Goal: Task Accomplishment & Management: Use online tool/utility

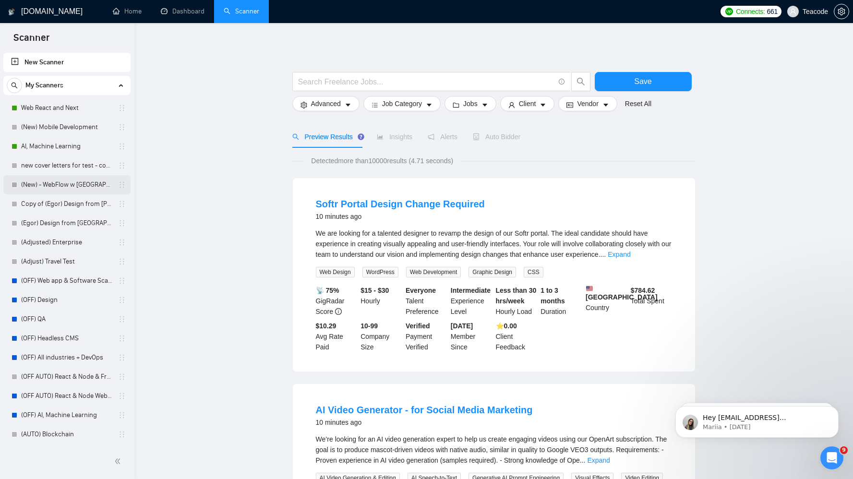
click at [58, 183] on link "(New) - WebFlow w [GEOGRAPHIC_DATA]" at bounding box center [66, 184] width 91 height 19
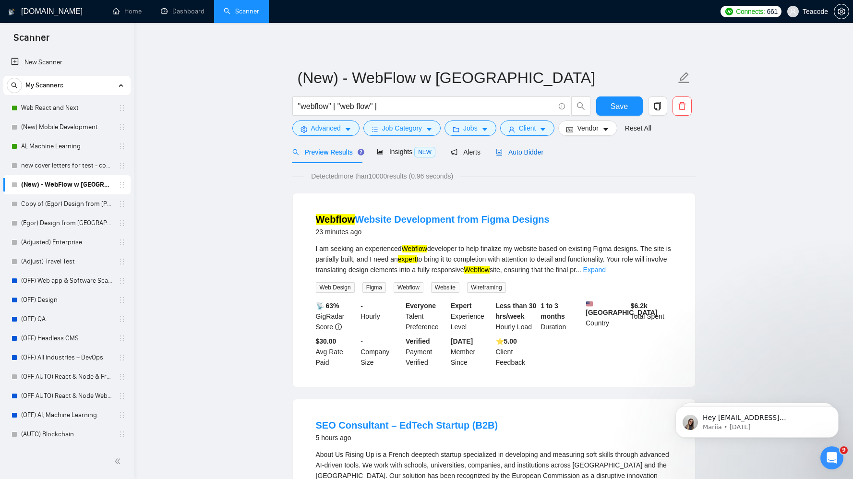
click at [528, 156] on div "Auto Bidder" at bounding box center [520, 152] width 48 height 11
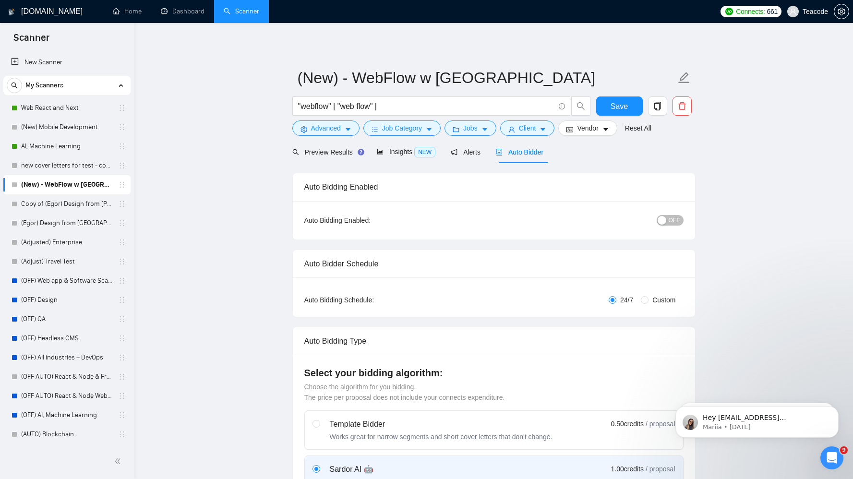
click at [674, 221] on span "OFF" at bounding box center [675, 220] width 12 height 11
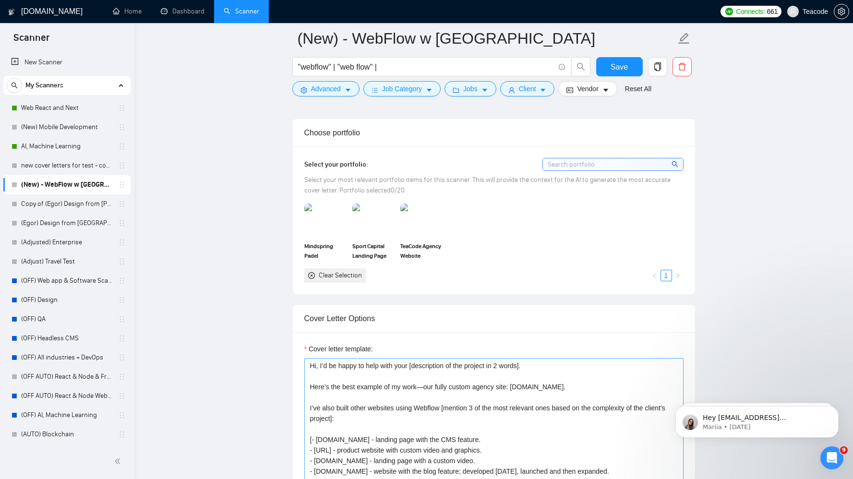
scroll to position [811, 0]
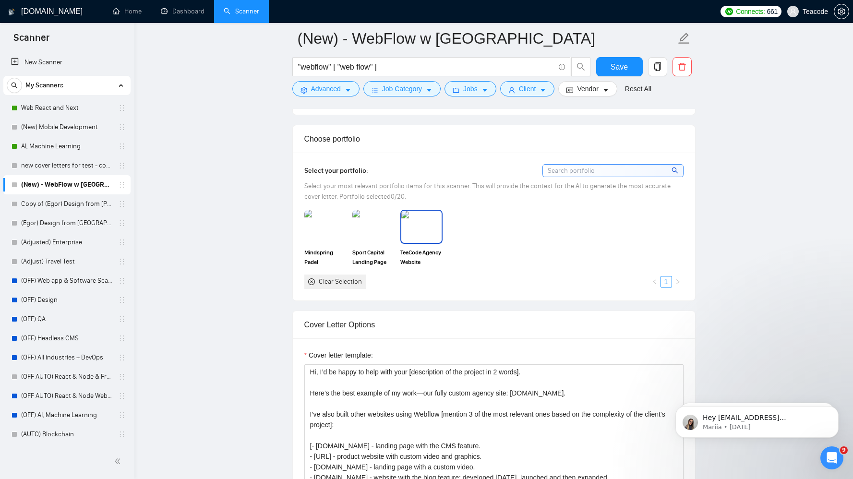
click at [434, 242] on img at bounding box center [421, 227] width 40 height 32
click at [379, 241] on img at bounding box center [373, 227] width 40 height 32
click at [316, 238] on img at bounding box center [325, 227] width 40 height 32
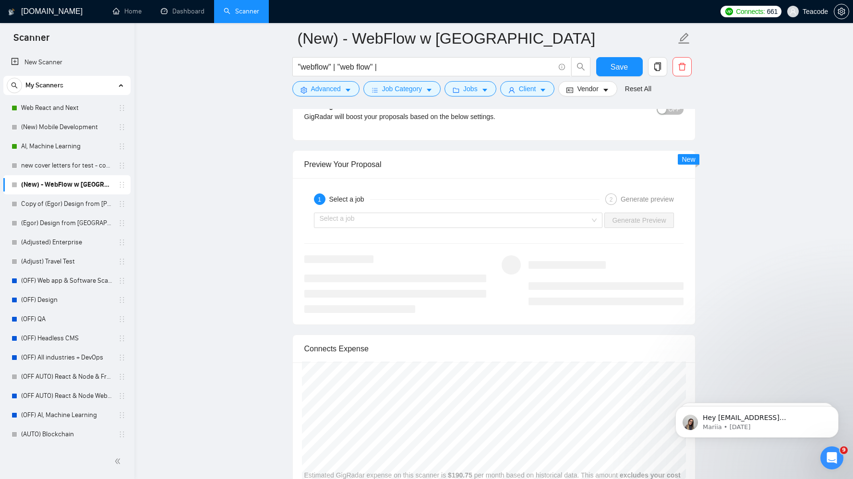
scroll to position [1693, 0]
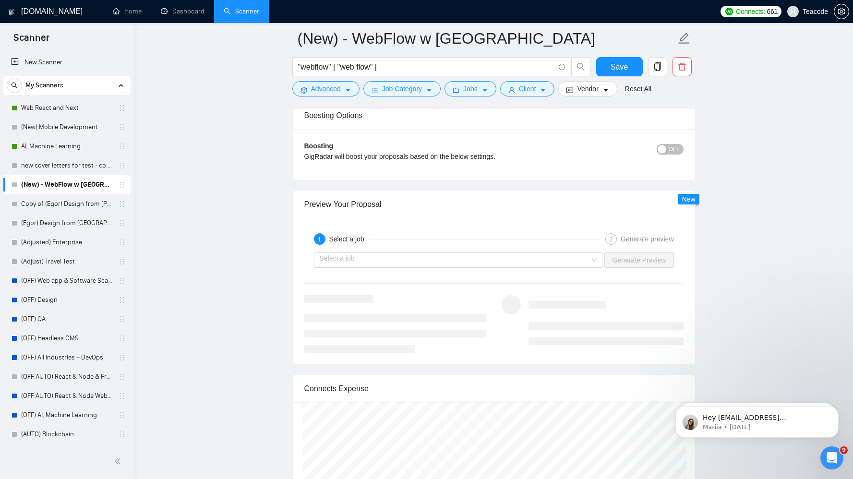
click at [665, 150] on div "button" at bounding box center [662, 149] width 9 height 9
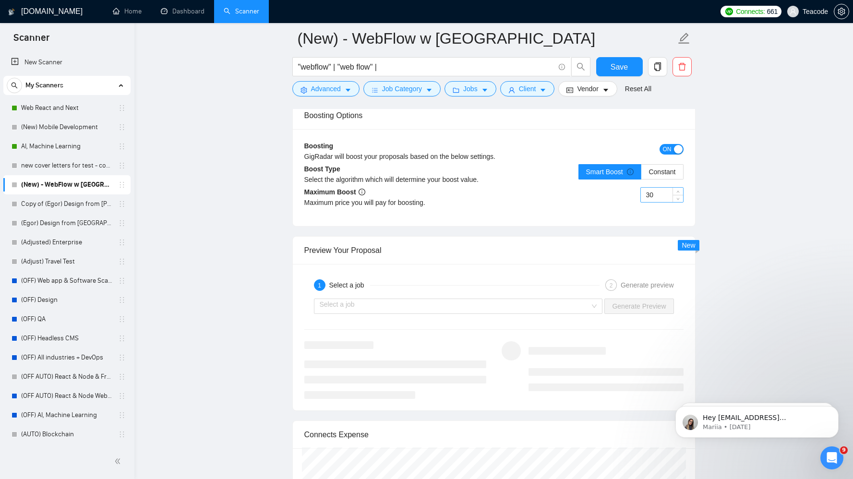
click at [668, 195] on input "30" at bounding box center [662, 195] width 42 height 14
type input "50"
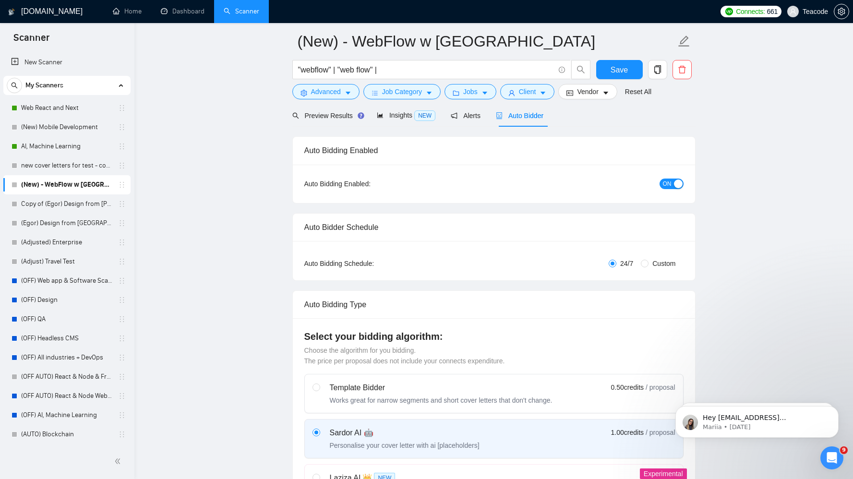
scroll to position [0, 0]
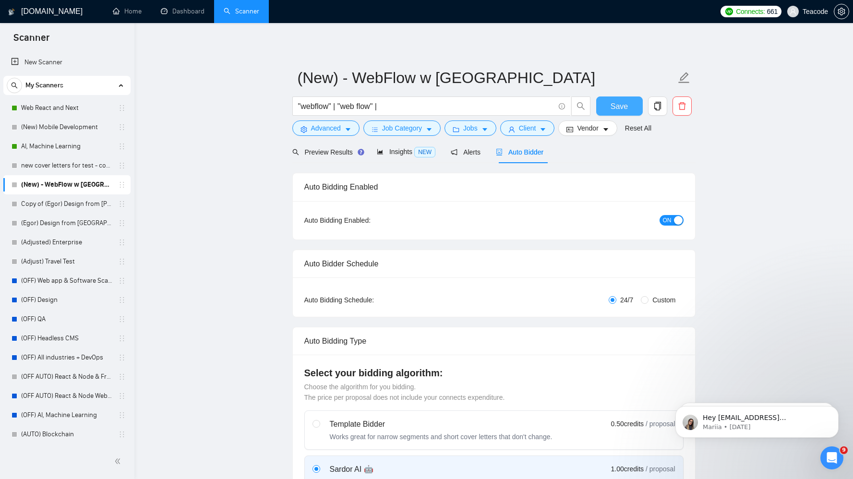
click at [620, 112] on button "Save" at bounding box center [619, 105] width 47 height 19
